Goal: Task Accomplishment & Management: Manage account settings

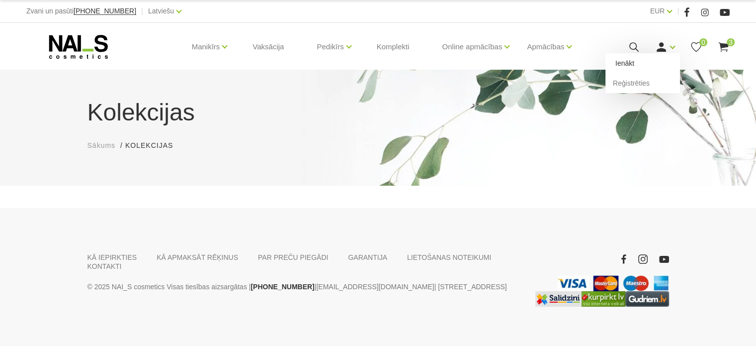
click at [656, 69] on link "Ienākt" at bounding box center [643, 63] width 75 height 20
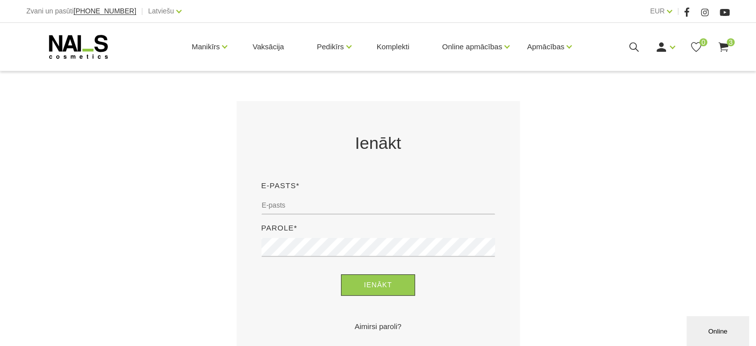
scroll to position [199, 0]
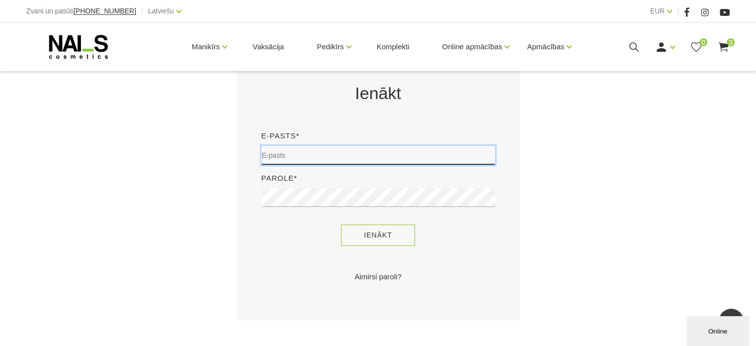
type input "[EMAIL_ADDRESS][DOMAIN_NAME]"
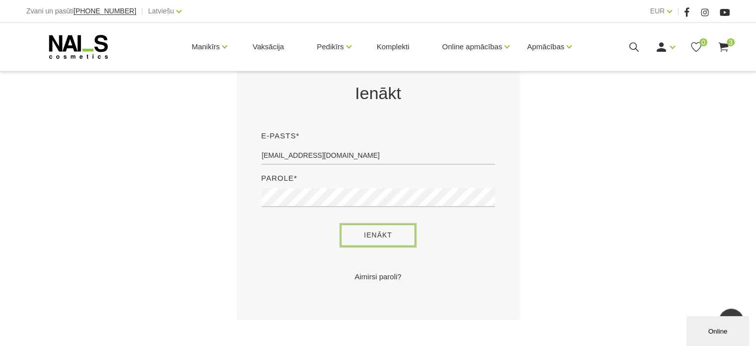
click at [408, 232] on button "Ienākt" at bounding box center [378, 234] width 74 height 21
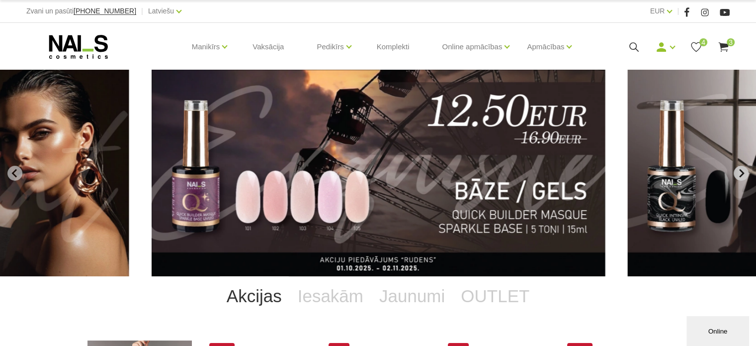
click at [743, 169] on icon "Next slide" at bounding box center [741, 173] width 9 height 9
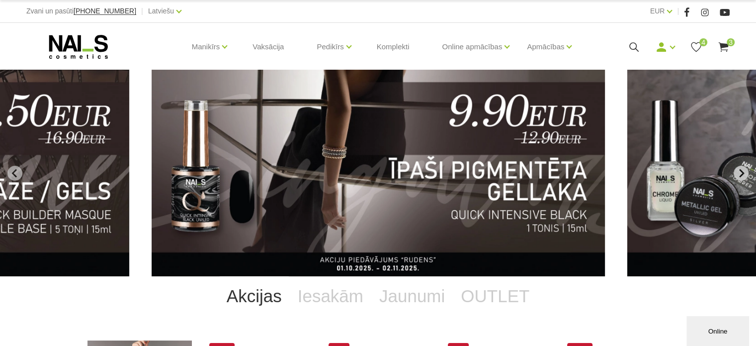
click at [743, 169] on icon "Next slide" at bounding box center [741, 173] width 9 height 9
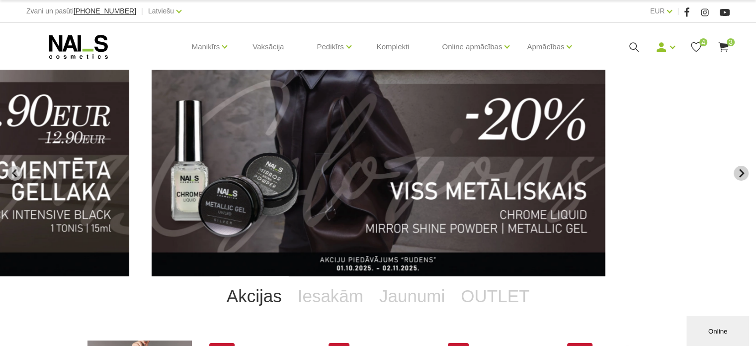
click at [743, 169] on icon "Next slide" at bounding box center [741, 173] width 9 height 9
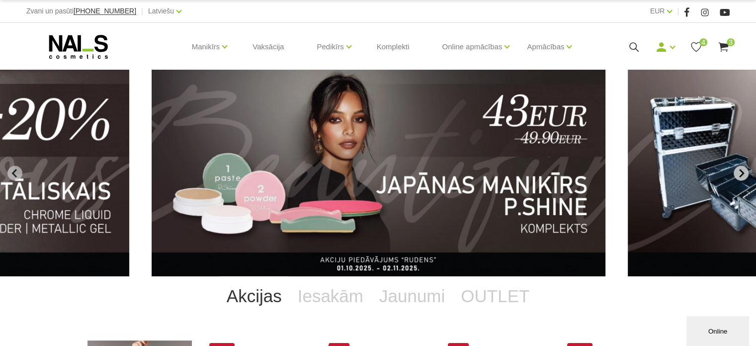
click at [743, 169] on icon "Next slide" at bounding box center [741, 173] width 9 height 9
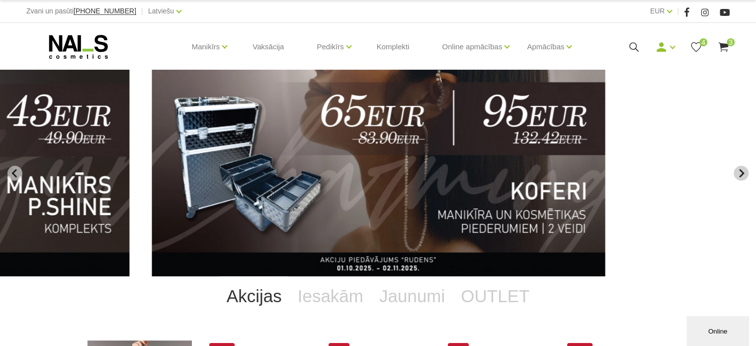
click at [743, 169] on icon "Next slide" at bounding box center [741, 173] width 9 height 9
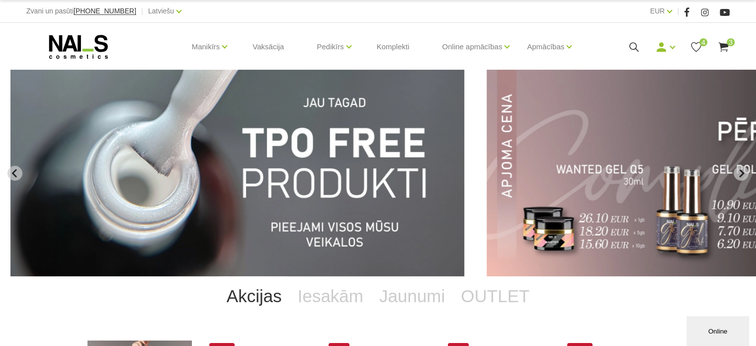
click at [738, 180] on img "8 of 11" at bounding box center [714, 173] width 454 height 206
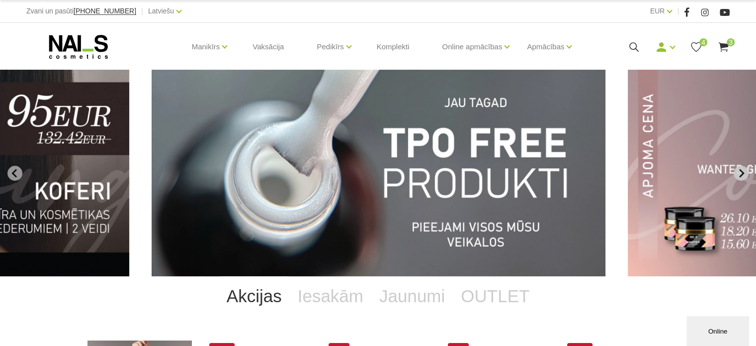
click at [743, 173] on icon "Next slide" at bounding box center [741, 173] width 5 height 8
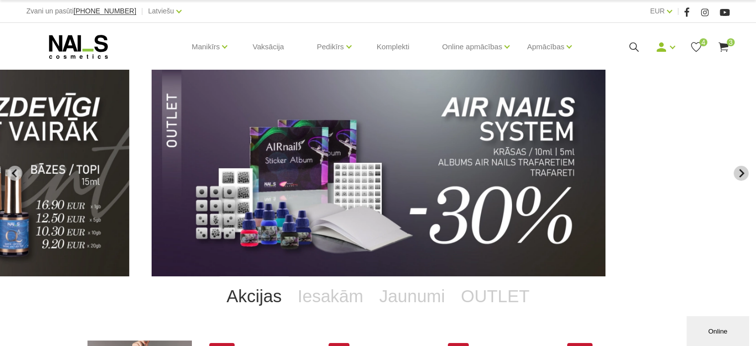
click at [740, 175] on icon "Next slide" at bounding box center [741, 173] width 5 height 8
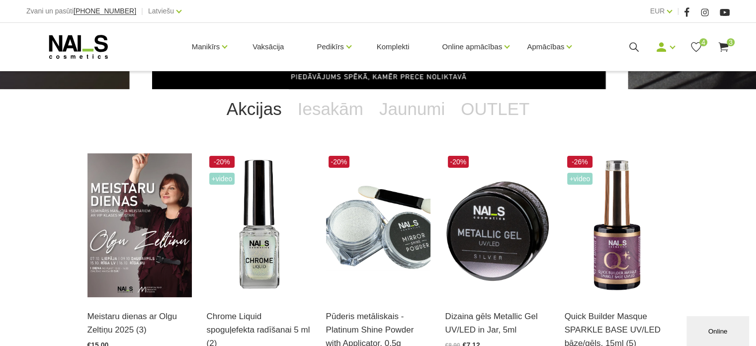
scroll to position [199, 0]
